Goal: Transaction & Acquisition: Purchase product/service

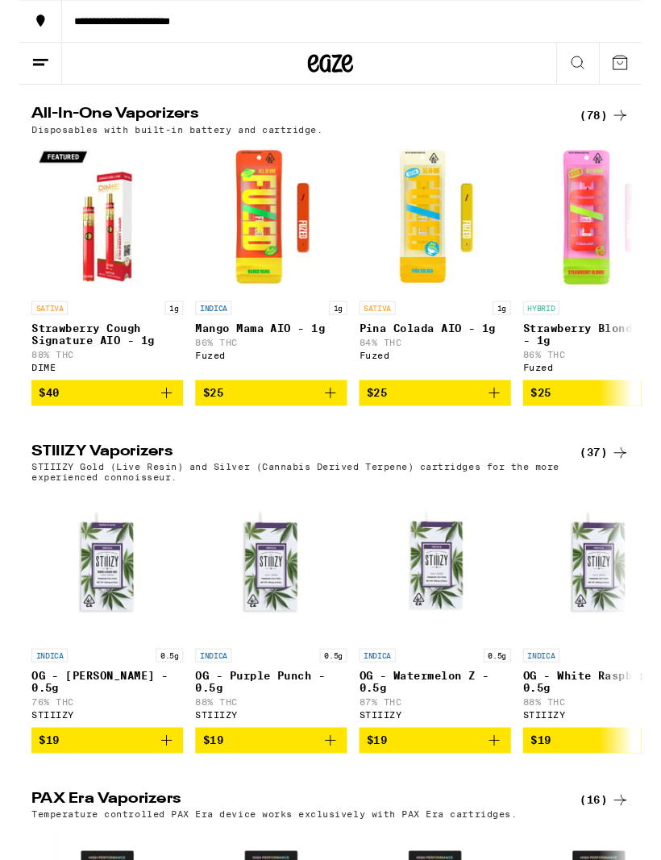
scroll to position [2498, 0]
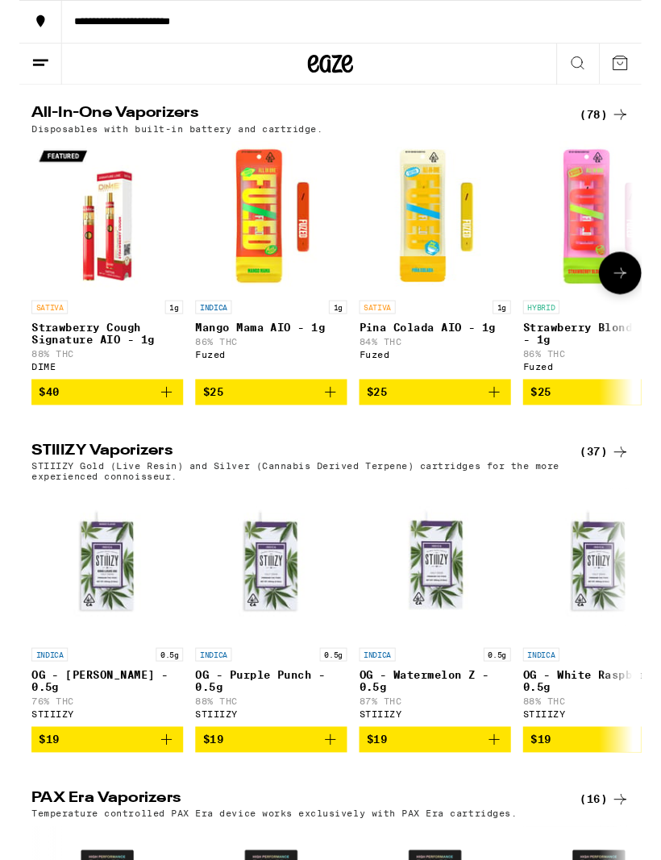
click at [449, 355] on p "Pina Colada AIO - 1g" at bounding box center [441, 348] width 161 height 13
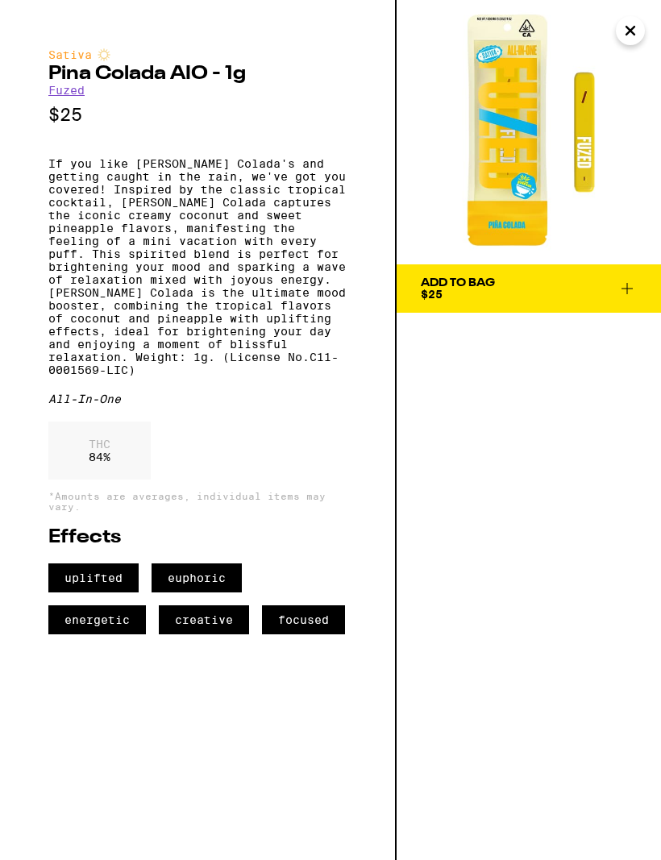
scroll to position [1472, 0]
click at [631, 32] on icon "Close" at bounding box center [630, 31] width 19 height 24
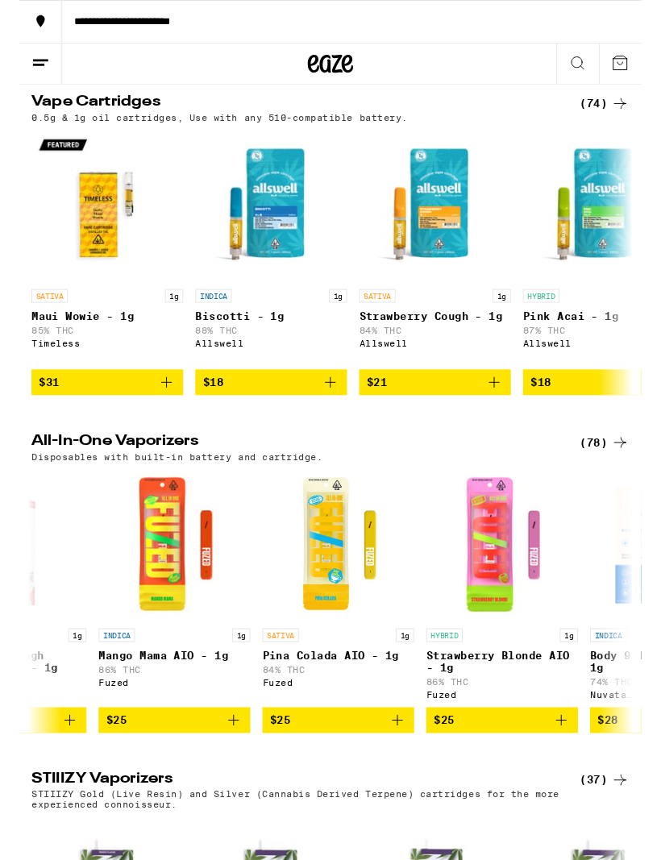
scroll to position [0, 102]
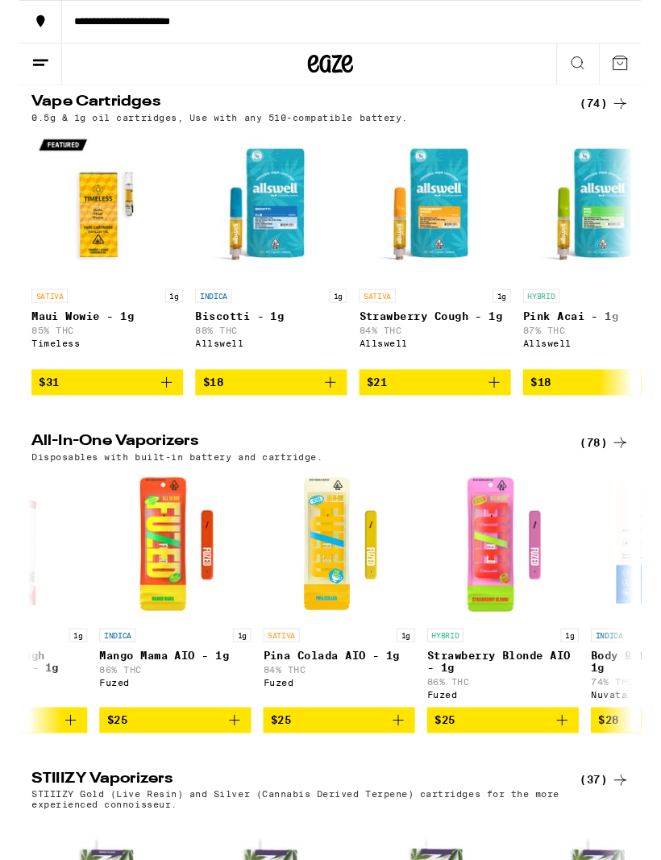
click at [596, 65] on icon at bounding box center [593, 66] width 19 height 19
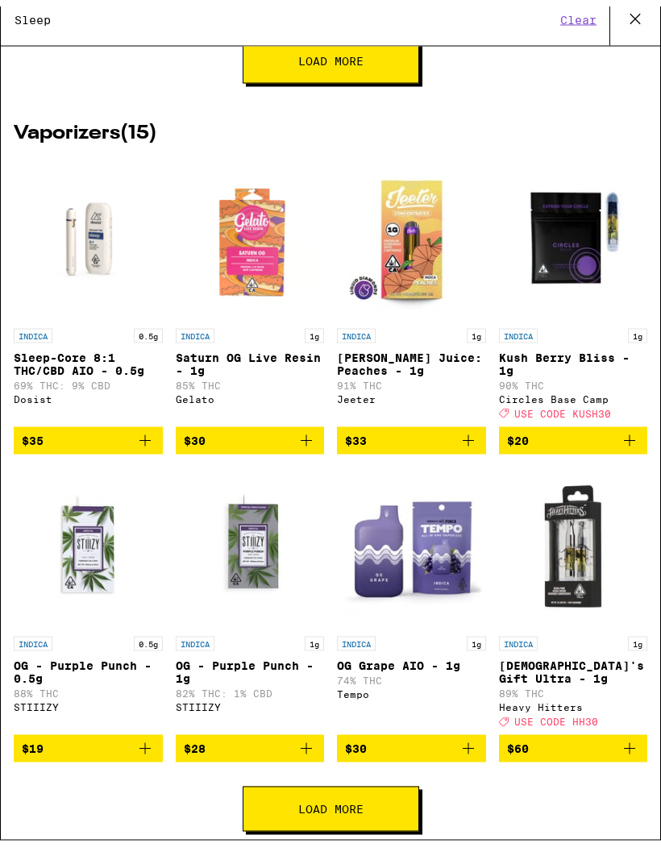
scroll to position [718, 0]
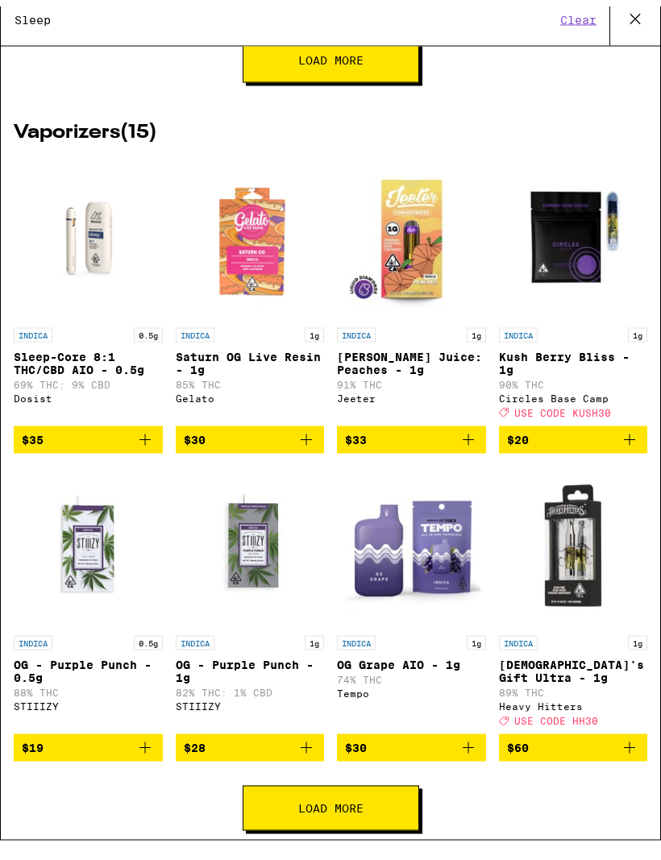
type input "Sleep"
click at [78, 383] on p "Sleep-Core 8:1 THC/CBD AIO - 0.5g" at bounding box center [88, 370] width 149 height 26
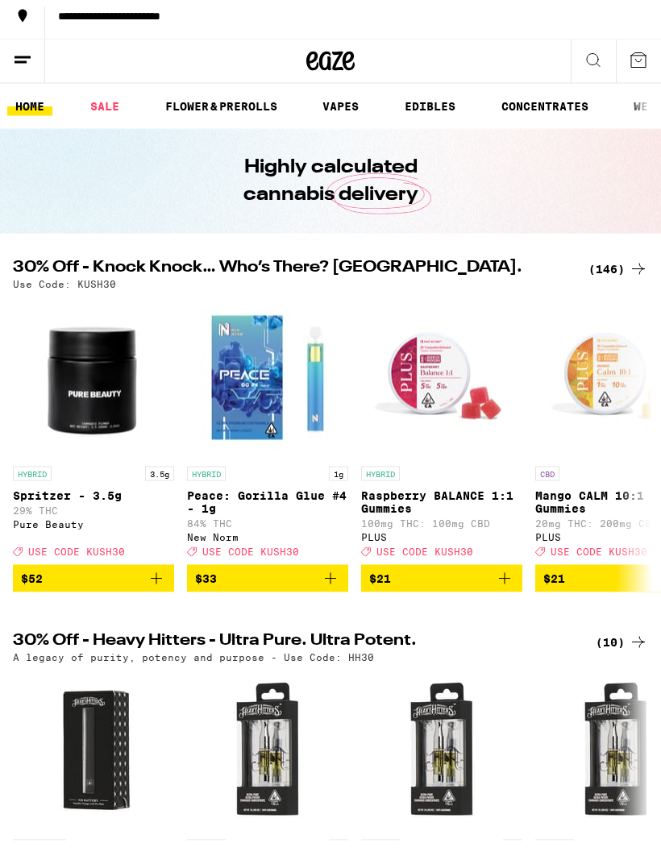
scroll to position [14, 0]
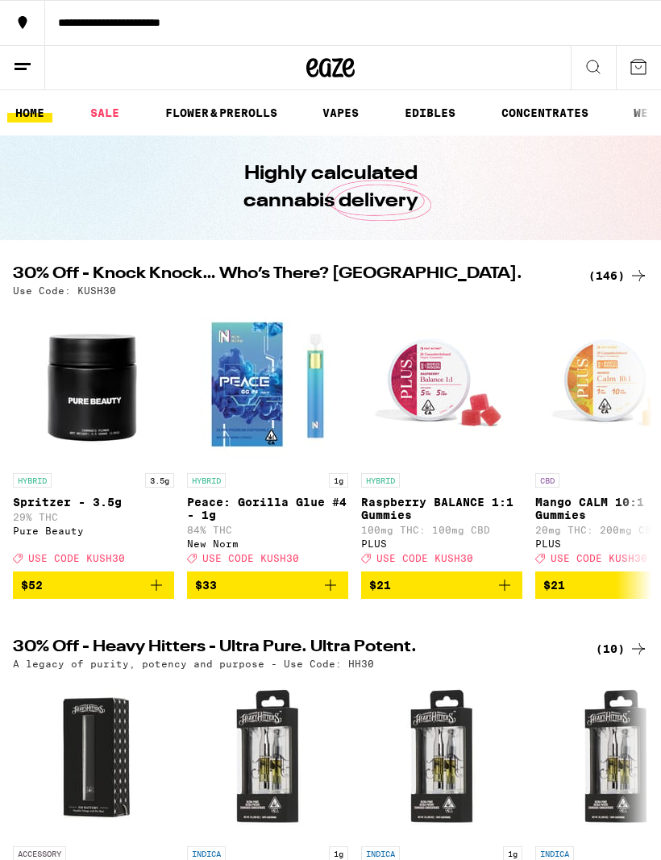
click at [318, 23] on div "**********" at bounding box center [353, 22] width 616 height 11
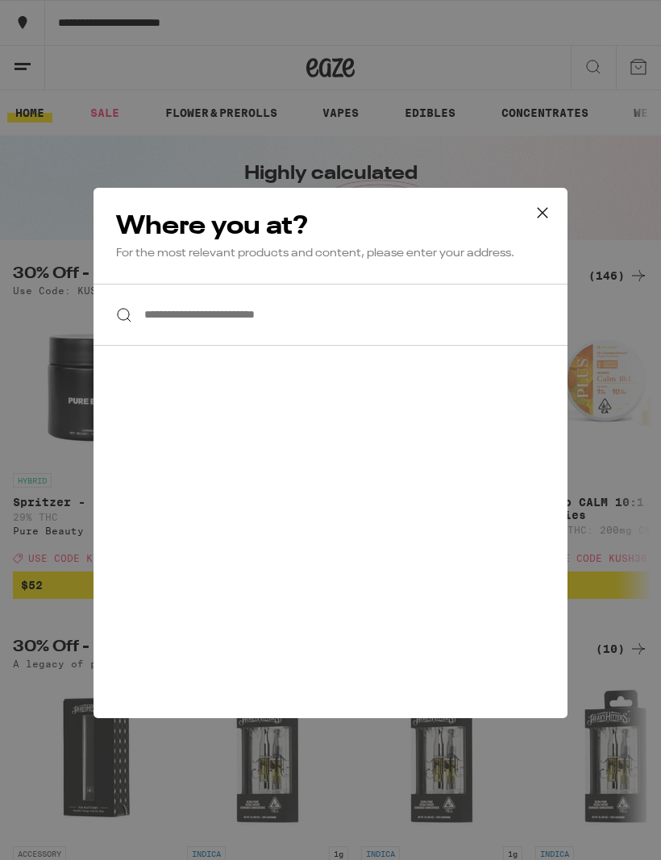
click at [539, 213] on icon at bounding box center [543, 213] width 24 height 24
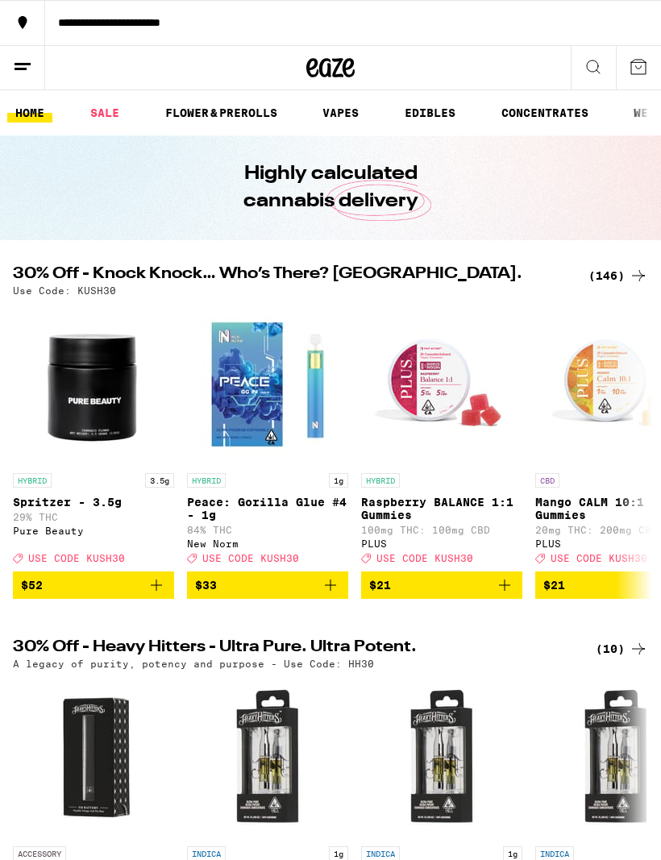
click at [594, 68] on icon at bounding box center [593, 66] width 19 height 19
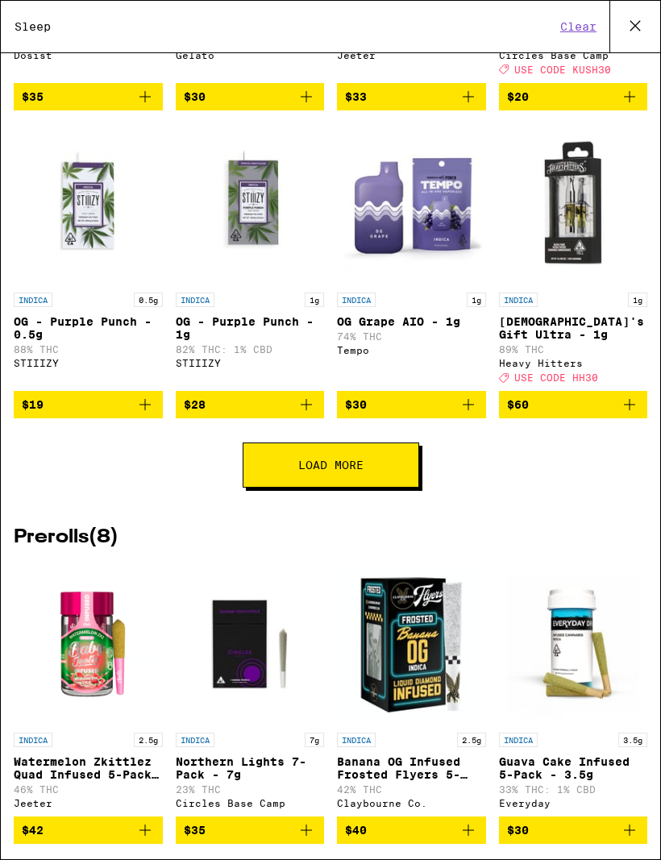
scroll to position [1068, 0]
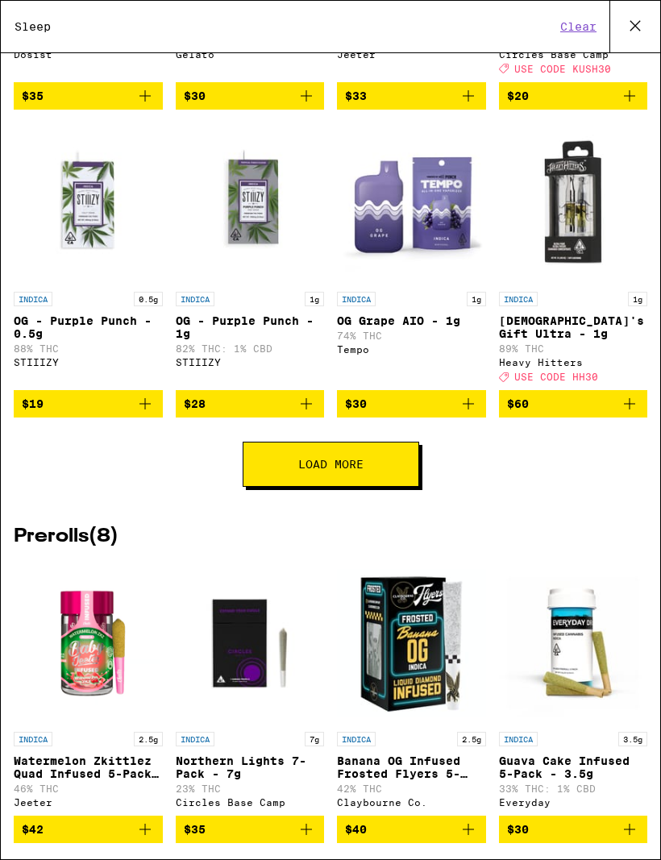
click at [402, 327] on p "OG Grape AIO - 1g" at bounding box center [411, 320] width 149 height 13
